Goal: Book appointment/travel/reservation

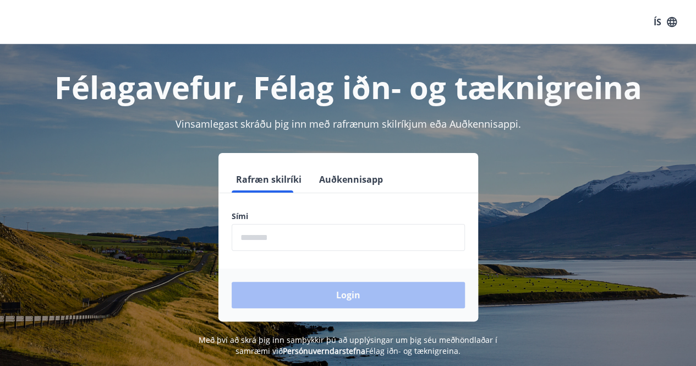
click at [290, 243] on input "phone" at bounding box center [348, 237] width 233 height 27
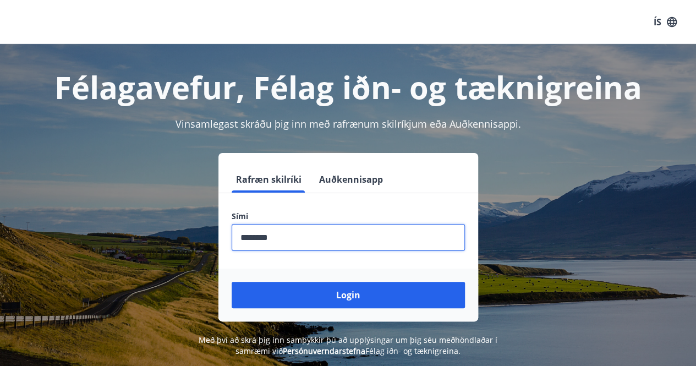
type input "********"
click at [232, 282] on button "Login" at bounding box center [348, 295] width 233 height 26
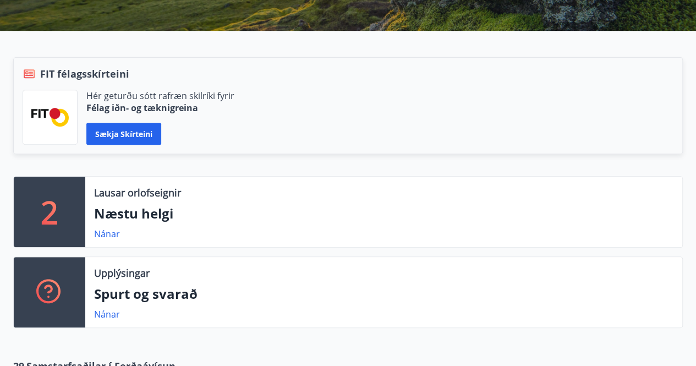
scroll to position [205, 0]
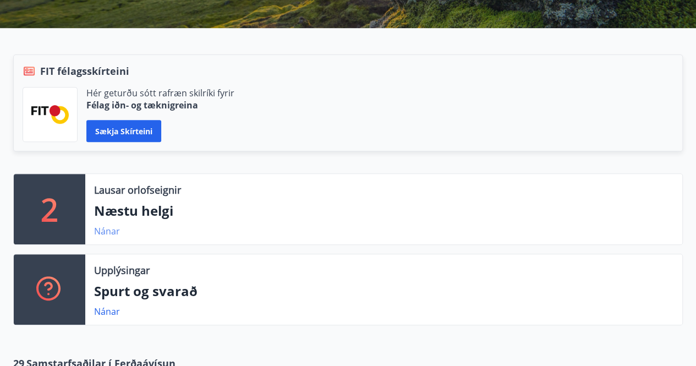
click at [106, 230] on link "Nánar" at bounding box center [107, 231] width 26 height 12
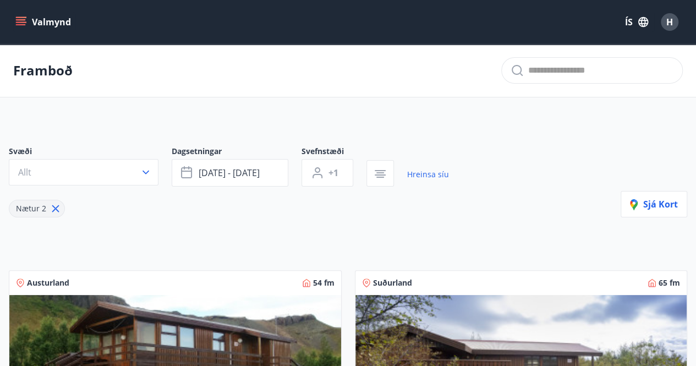
click at [50, 20] on button "Valmynd" at bounding box center [44, 22] width 62 height 20
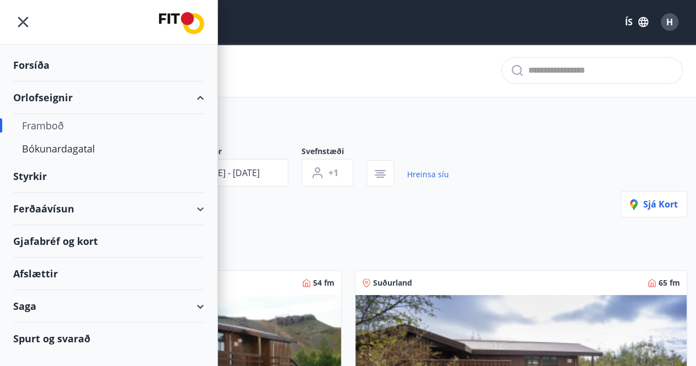
scroll to position [13, 0]
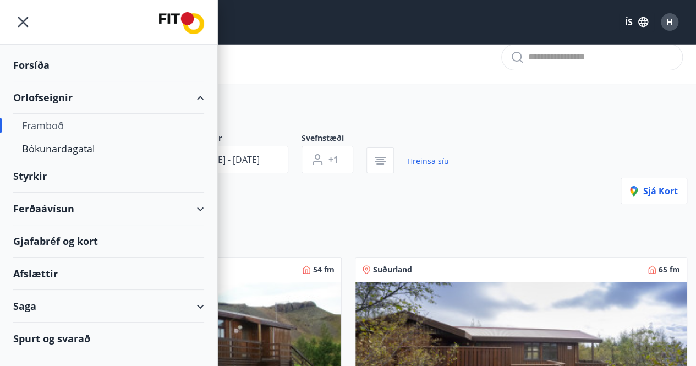
click at [46, 121] on div "Framboð" at bounding box center [108, 125] width 173 height 23
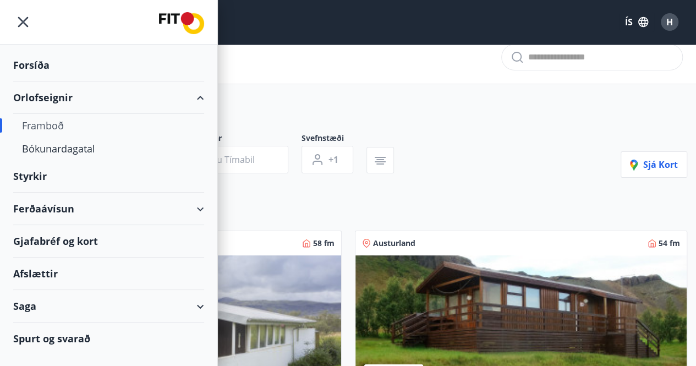
type input "*"
click at [62, 122] on div "Framboð" at bounding box center [108, 125] width 173 height 23
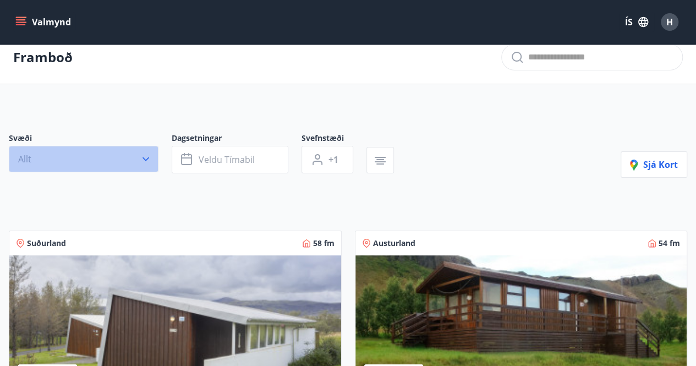
click at [105, 161] on button "Allt" at bounding box center [84, 159] width 150 height 26
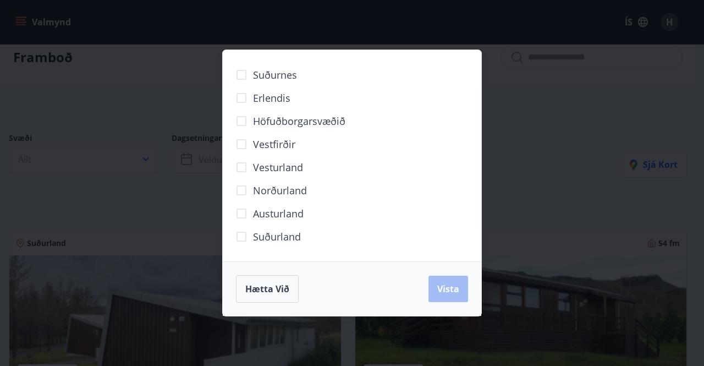
click at [285, 74] on span "Suðurnes" at bounding box center [275, 75] width 44 height 14
click at [442, 289] on span "Vista" at bounding box center [448, 289] width 22 height 12
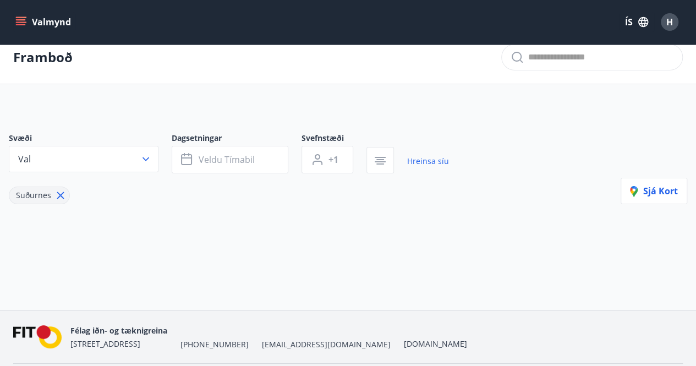
scroll to position [48, 0]
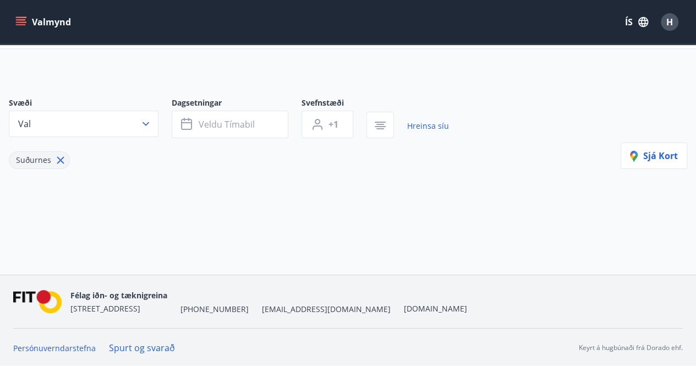
click at [64, 155] on icon at bounding box center [60, 160] width 12 height 12
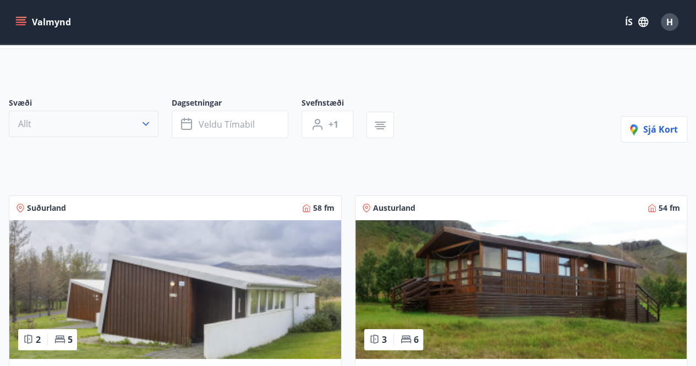
click at [140, 124] on button "Allt" at bounding box center [84, 124] width 150 height 26
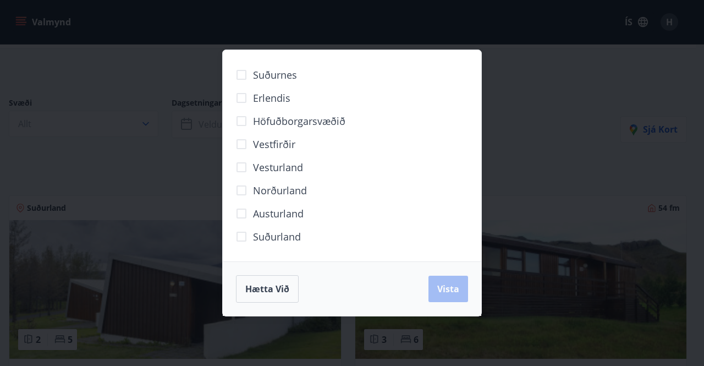
click at [269, 123] on span "Höfuðborgarsvæðið" at bounding box center [299, 121] width 92 height 14
click at [440, 297] on button "Vista" at bounding box center [449, 289] width 40 height 26
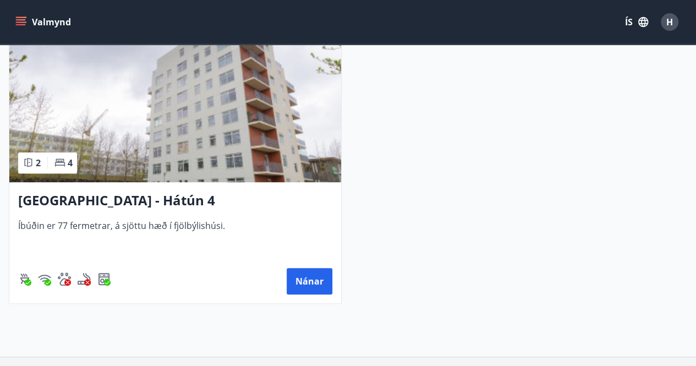
scroll to position [252, 0]
click at [124, 196] on h3 "Reykjavík - Hátún 4" at bounding box center [175, 200] width 314 height 20
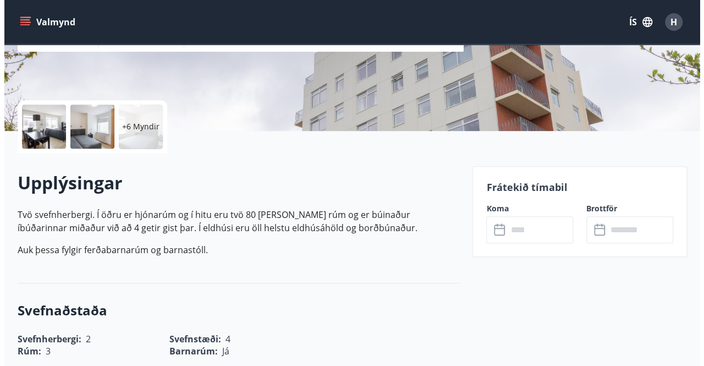
scroll to position [200, 0]
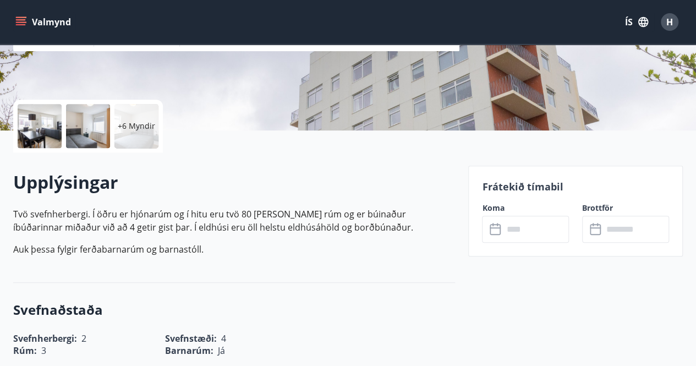
click at [521, 228] on input "text" at bounding box center [536, 229] width 66 height 27
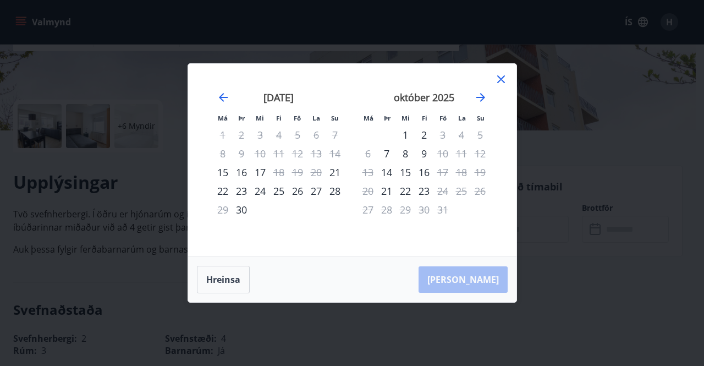
click at [502, 71] on div "Má Þr Mi Fi Fö La Su Má Þr Mi Fi Fö La Su ágúst 2025 1 2 3 4 5 6 7 8 9 10 11 12…" at bounding box center [352, 160] width 328 height 193
